Goal: Task Accomplishment & Management: Use online tool/utility

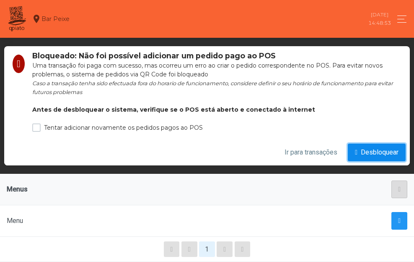
click at [367, 145] on button "Desbloquear" at bounding box center [377, 152] width 58 height 18
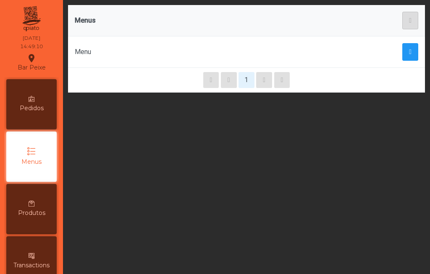
click at [34, 109] on span "Pedidos" at bounding box center [32, 108] width 24 height 9
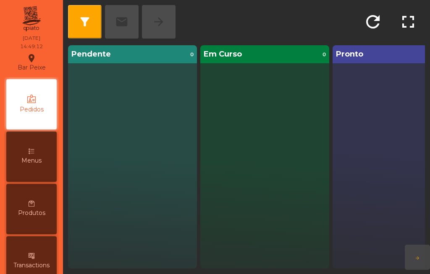
click at [36, 216] on span "Produtos" at bounding box center [31, 213] width 27 height 9
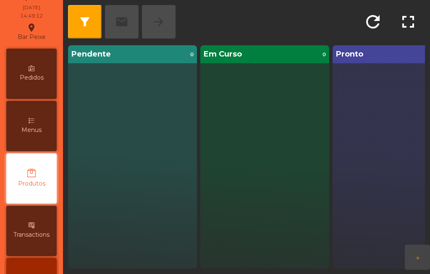
scroll to position [71, 0]
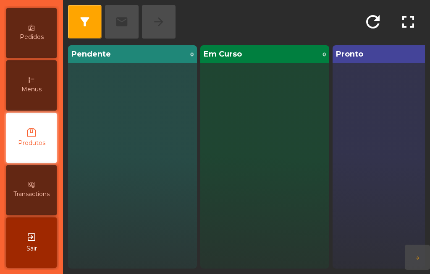
click at [42, 193] on span "Transactions" at bounding box center [31, 194] width 36 height 9
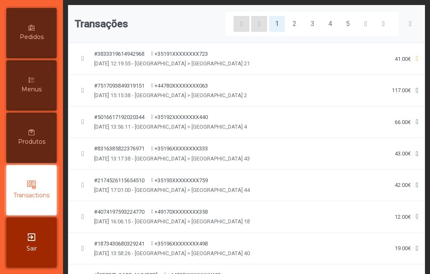
click at [414, 57] on icon at bounding box center [416, 58] width 3 height 7
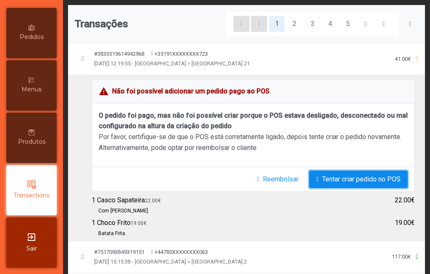
click at [364, 181] on span "Tentar criar pedido no POS" at bounding box center [361, 179] width 78 height 10
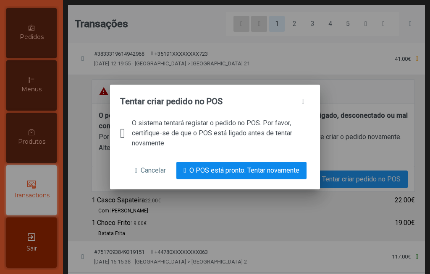
click at [287, 176] on span "O POS está pronto. Tentar novamente" at bounding box center [244, 171] width 110 height 10
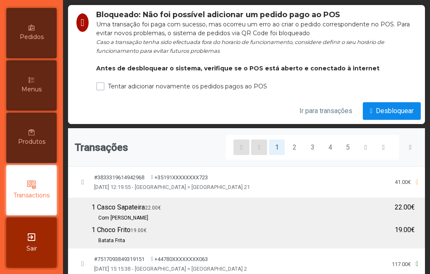
click at [388, 115] on span "Desbloquear" at bounding box center [394, 111] width 38 height 10
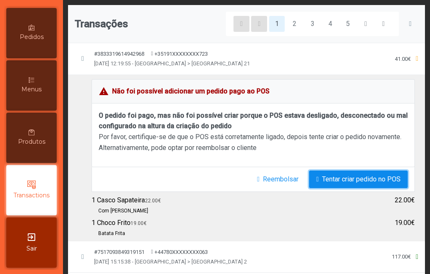
click at [364, 177] on span "Tentar criar pedido no POS" at bounding box center [361, 179] width 78 height 10
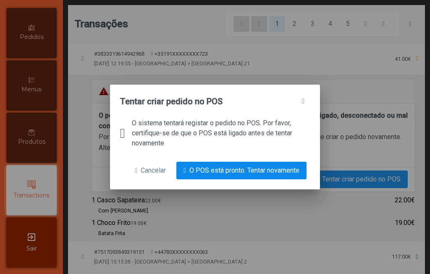
click at [266, 173] on button "O POS está pronto. Tentar novamente" at bounding box center [241, 171] width 130 height 18
